Goal: Task Accomplishment & Management: Manage account settings

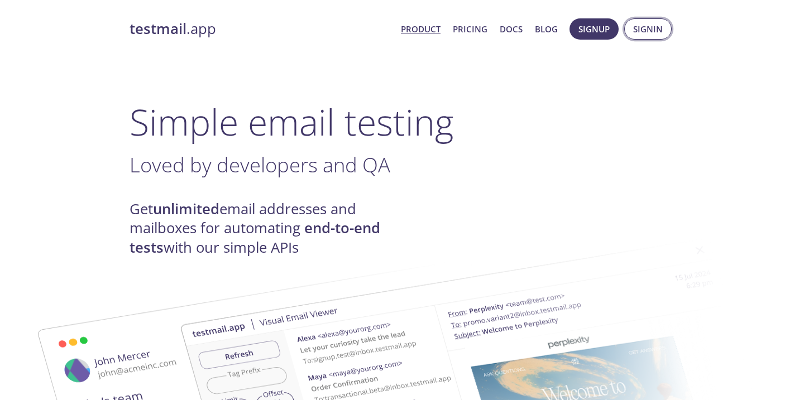
click at [652, 25] on span "Signin" at bounding box center [648, 29] width 30 height 15
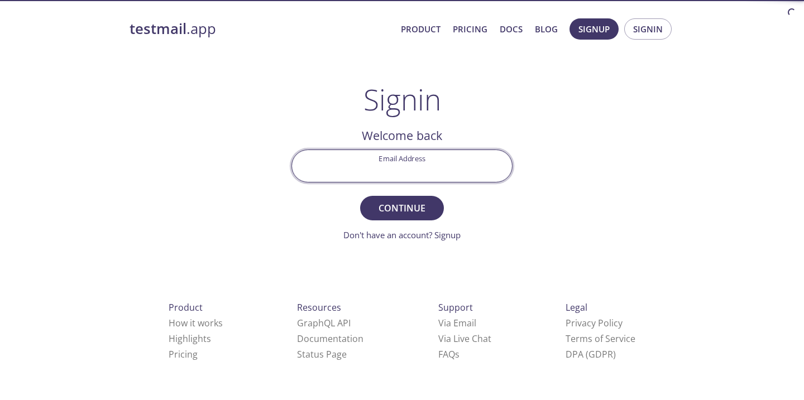
click at [426, 180] on input "Email Address" at bounding box center [402, 166] width 220 height 32
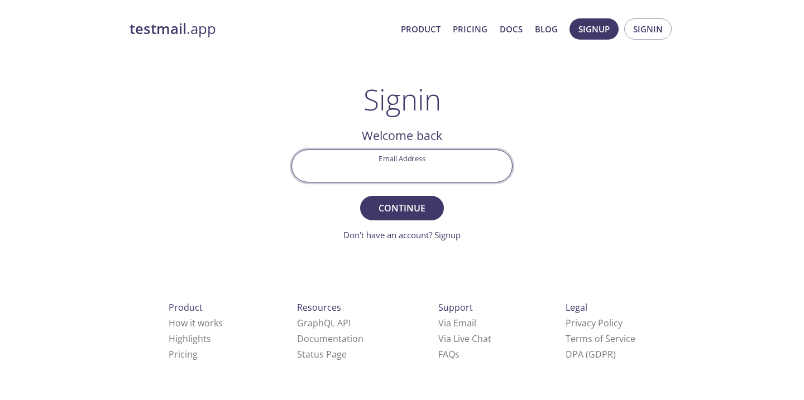
type input "[EMAIL_ADDRESS][DOMAIN_NAME]"
click at [396, 216] on span "Continue" at bounding box center [401, 208] width 59 height 16
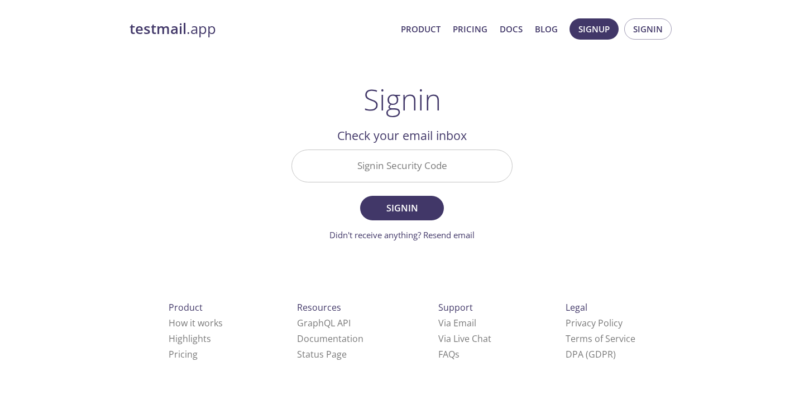
click at [427, 176] on input "Signin Security Code" at bounding box center [402, 166] width 220 height 32
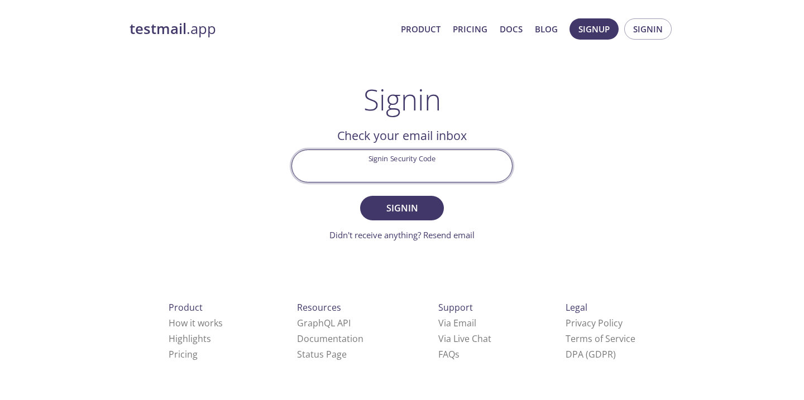
click at [563, 168] on div "testmail .app Product Pricing Docs Blog Signup Signin Signin Welcome back Email…" at bounding box center [402, 244] width 572 height 466
click at [455, 158] on input "Signin Security Code" at bounding box center [402, 166] width 220 height 32
paste input "9H92DEE"
type input "9H92DEE"
click at [414, 205] on span "Signin" at bounding box center [401, 208] width 59 height 16
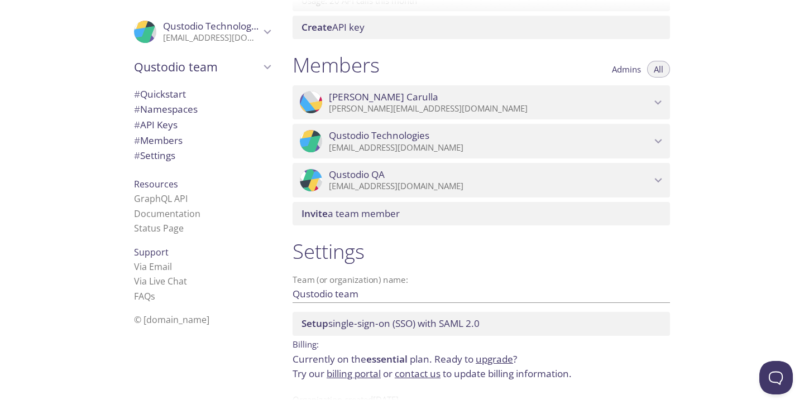
scroll to position [486, 0]
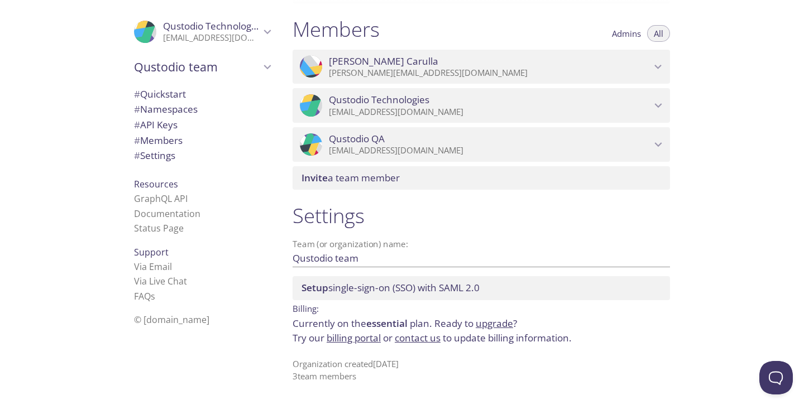
click at [370, 342] on link "billing portal" at bounding box center [354, 338] width 54 height 13
